Goal: Find specific page/section: Find specific page/section

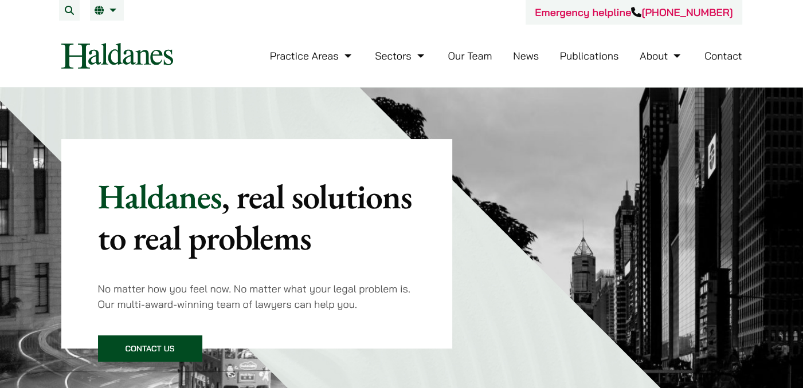
click at [459, 56] on link "Our Team" at bounding box center [469, 55] width 44 height 13
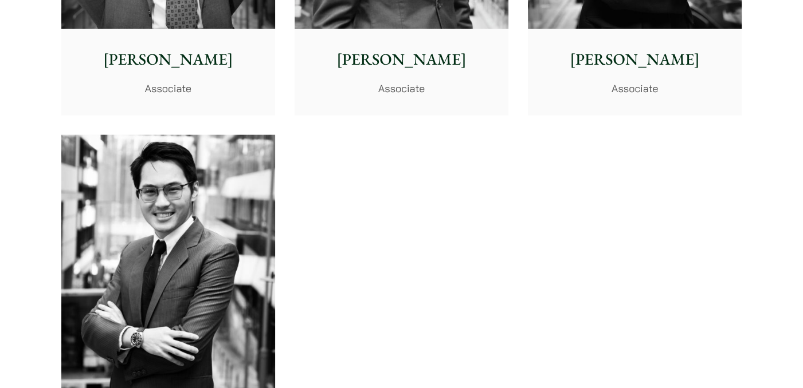
scroll to position [4730, 0]
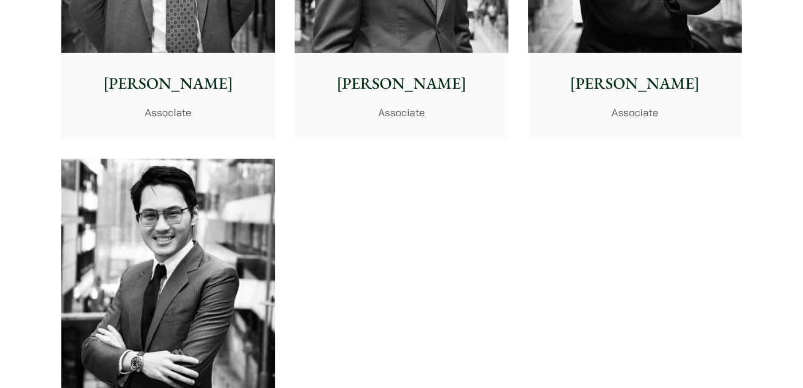
click at [242, 258] on img at bounding box center [168, 293] width 214 height 268
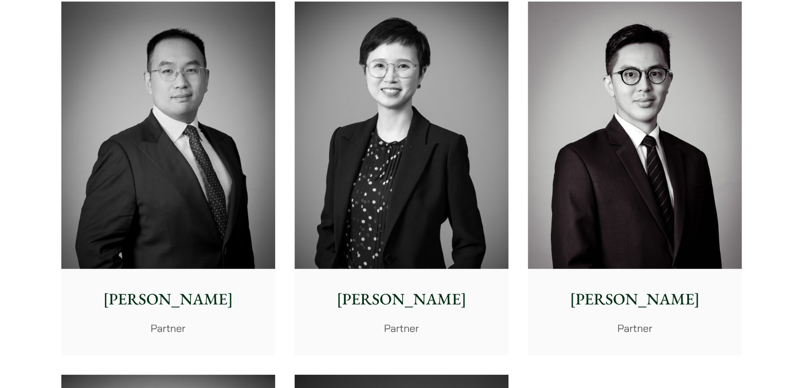
scroll to position [2560, 0]
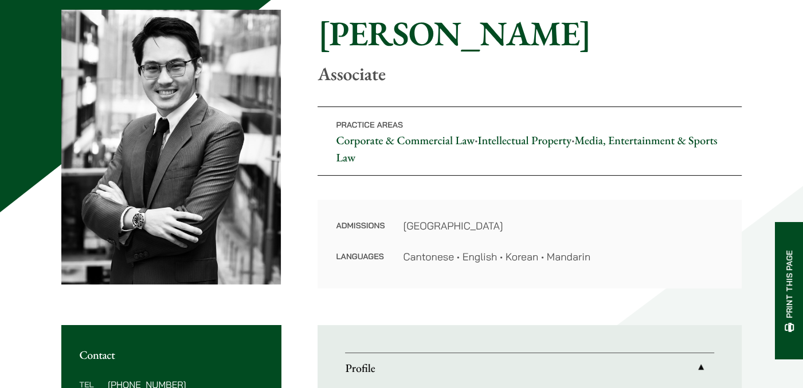
drag, startPoint x: 469, startPoint y: 269, endPoint x: 426, endPoint y: 277, distance: 43.1
click at [426, 277] on div "Admissions Hong Kong Languages Cantonese • English • Korean • Mandarin" at bounding box center [529, 244] width 424 height 89
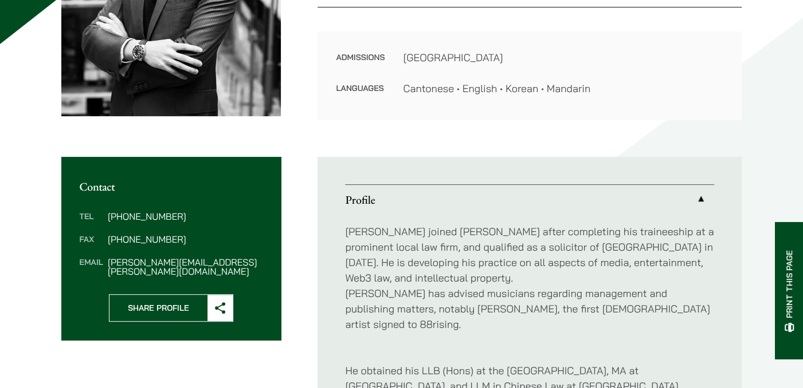
scroll to position [84, 0]
